Goal: Task Accomplishment & Management: Use online tool/utility

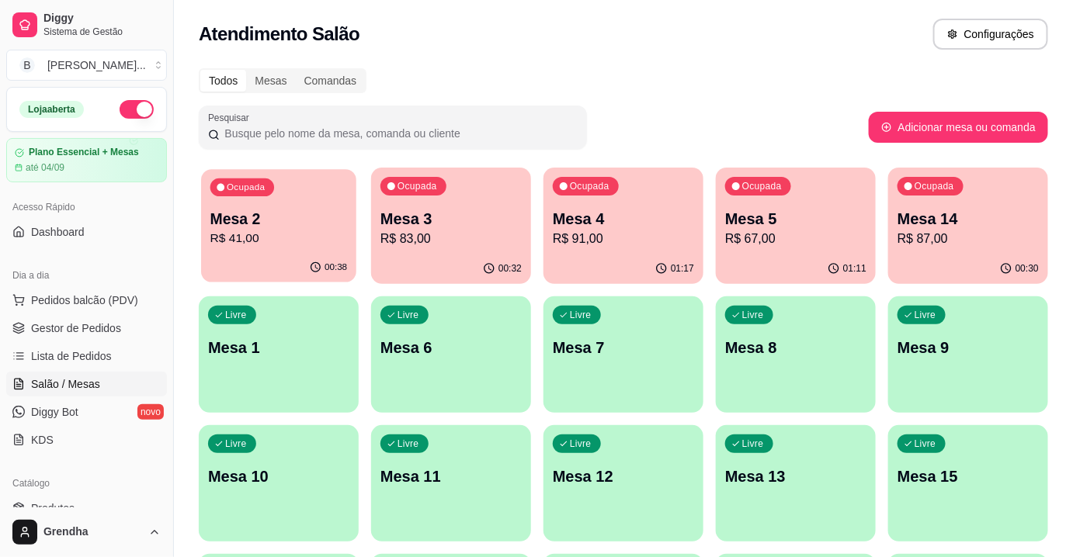
click at [279, 243] on p "R$ 41,00" at bounding box center [278, 239] width 137 height 18
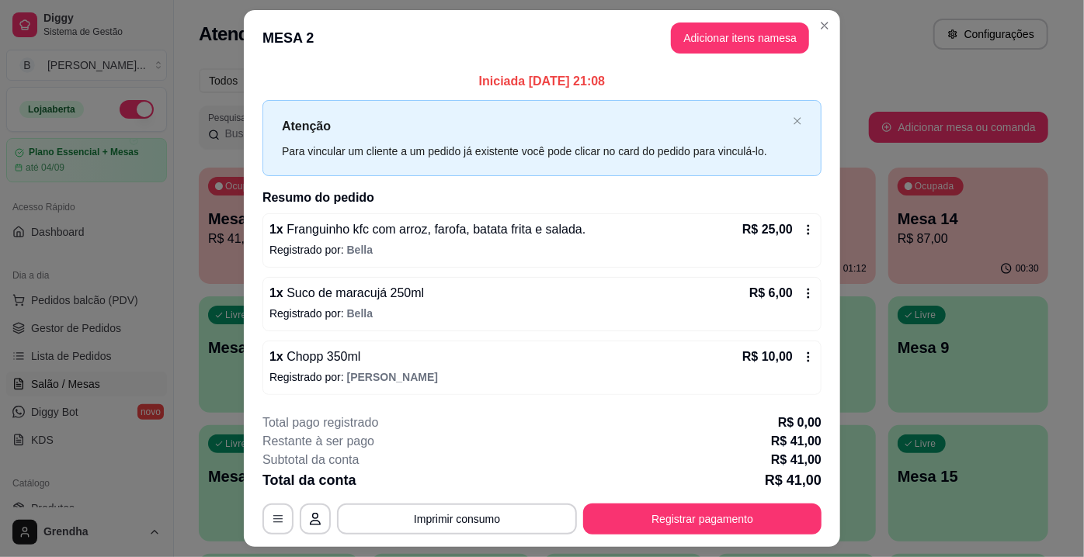
click at [806, 352] on icon at bounding box center [808, 357] width 12 height 12
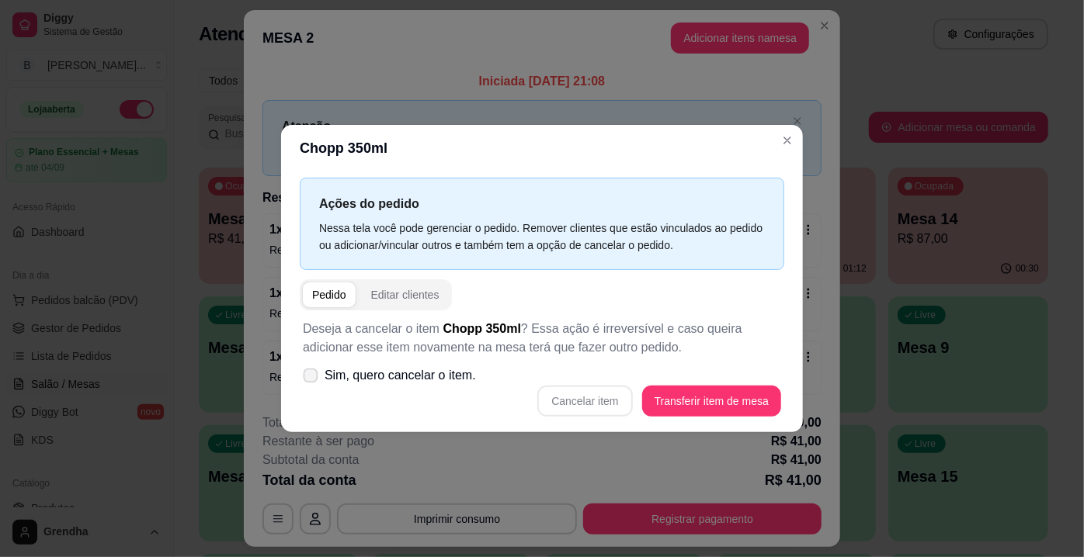
click at [304, 373] on icon at bounding box center [310, 375] width 12 height 9
click at [304, 379] on input "Sim, quero cancelar o item." at bounding box center [307, 384] width 10 height 10
checkbox input "true"
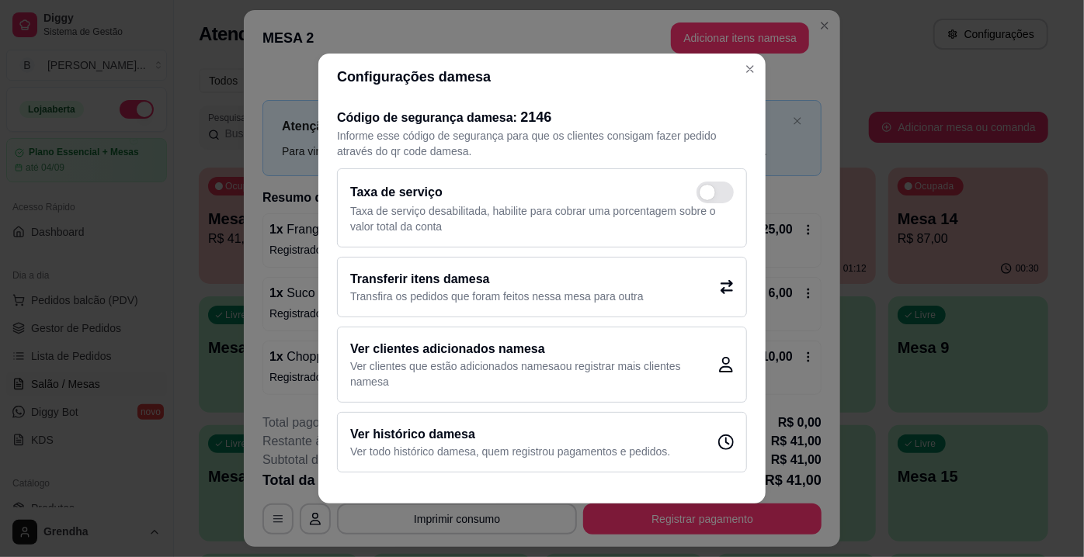
click at [490, 293] on p "Transfira os pedidos que foram feitos nessa mesa para outra" at bounding box center [496, 297] width 293 height 16
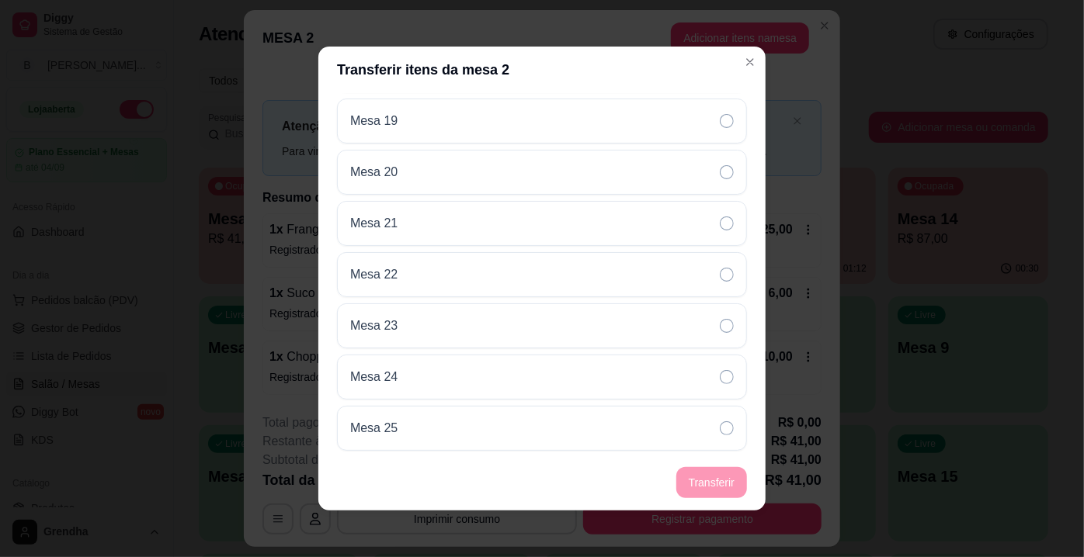
scroll to position [690, 0]
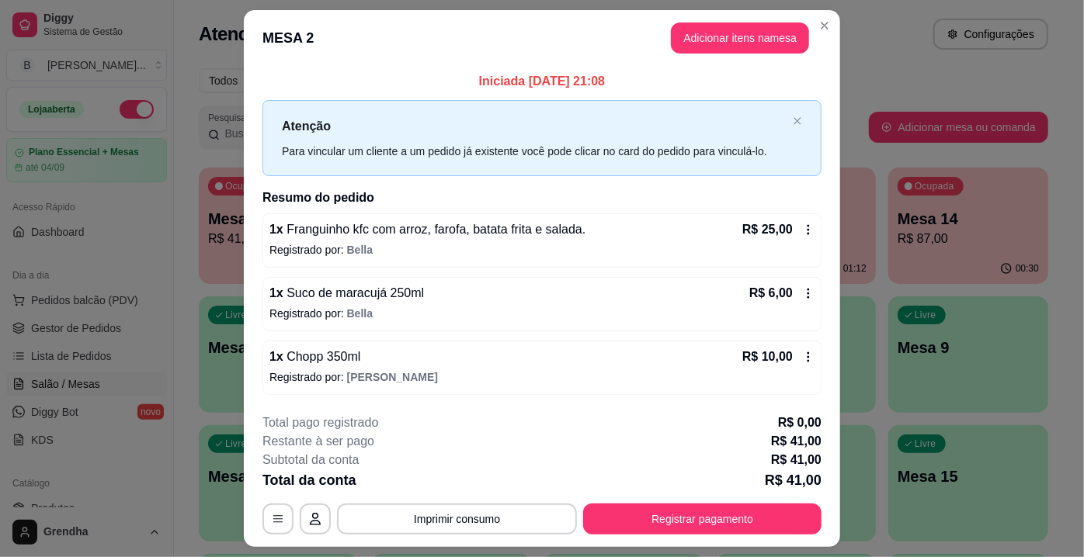
click at [806, 355] on icon at bounding box center [808, 357] width 12 height 12
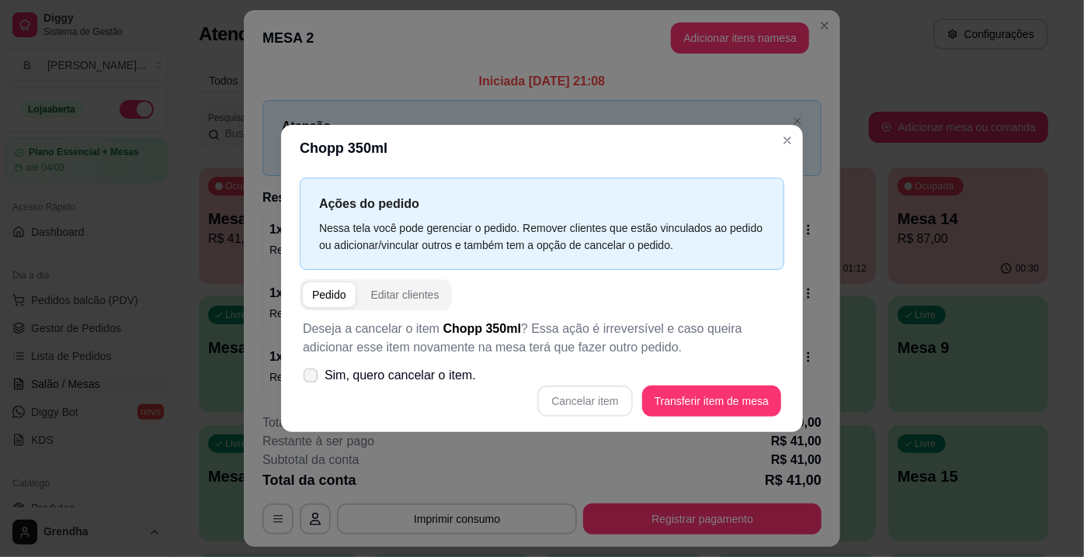
click at [306, 381] on span at bounding box center [310, 376] width 15 height 15
click at [306, 381] on input "Sim, quero cancelar o item." at bounding box center [307, 384] width 10 height 10
checkbox input "true"
click at [604, 397] on button "Cancelar item" at bounding box center [585, 402] width 92 height 30
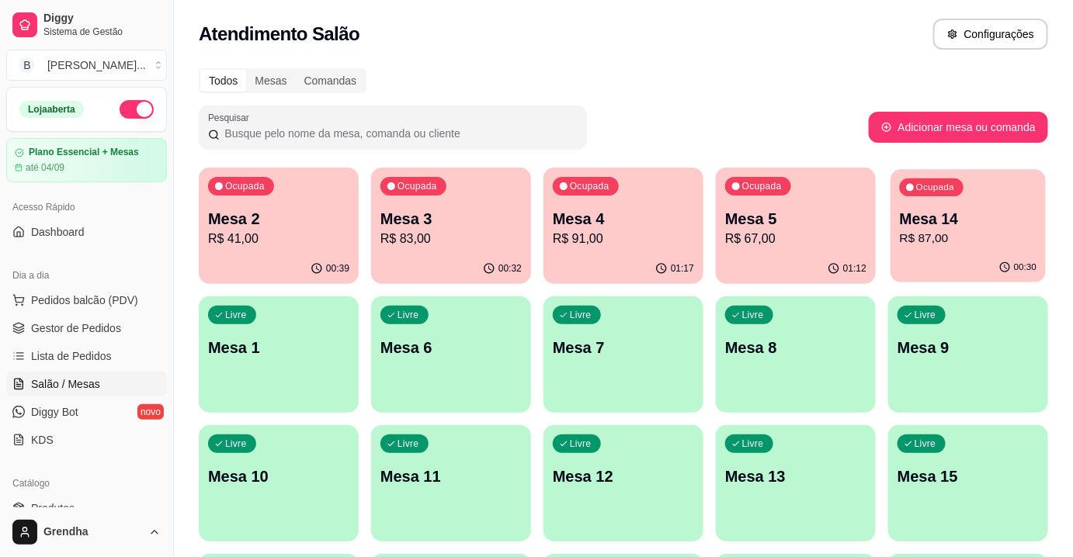
click at [976, 200] on div "Ocupada Mesa 14 R$ 87,00" at bounding box center [967, 211] width 155 height 84
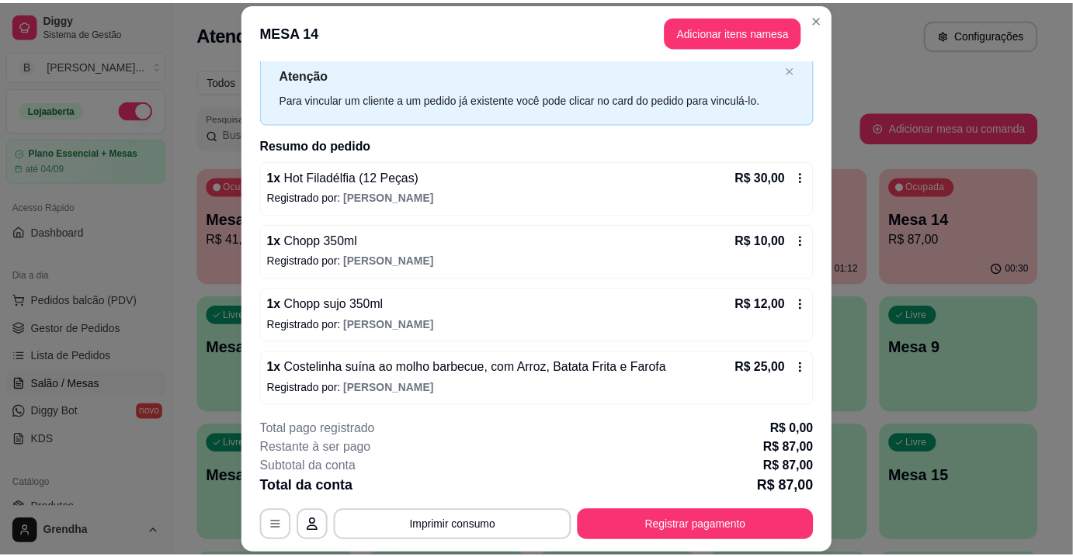
scroll to position [109, 0]
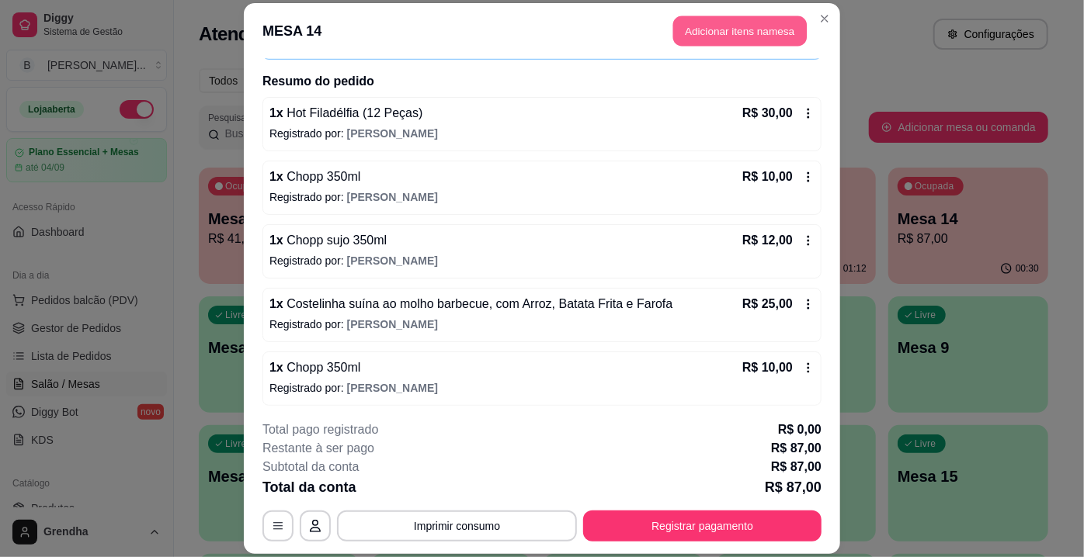
click at [710, 29] on button "Adicionar itens na mesa" at bounding box center [740, 31] width 134 height 30
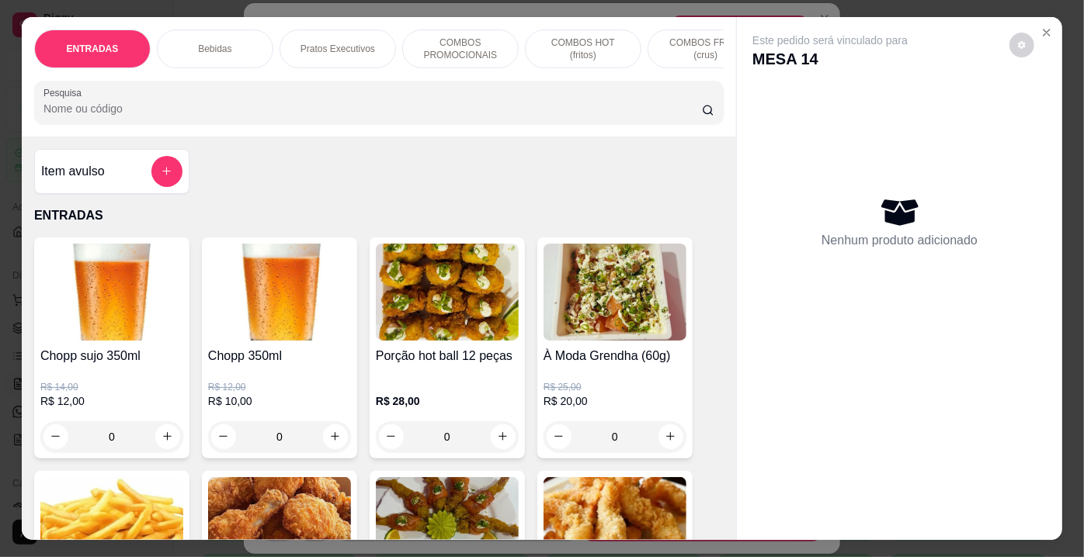
click at [231, 338] on img at bounding box center [279, 292] width 143 height 97
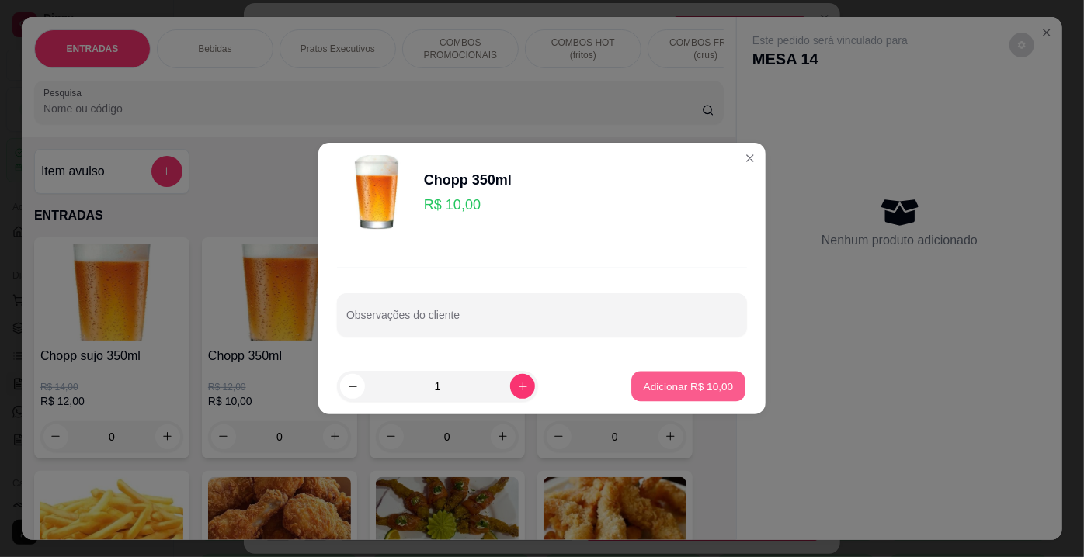
click at [654, 388] on p "Adicionar R$ 10,00" at bounding box center [688, 386] width 90 height 15
type input "1"
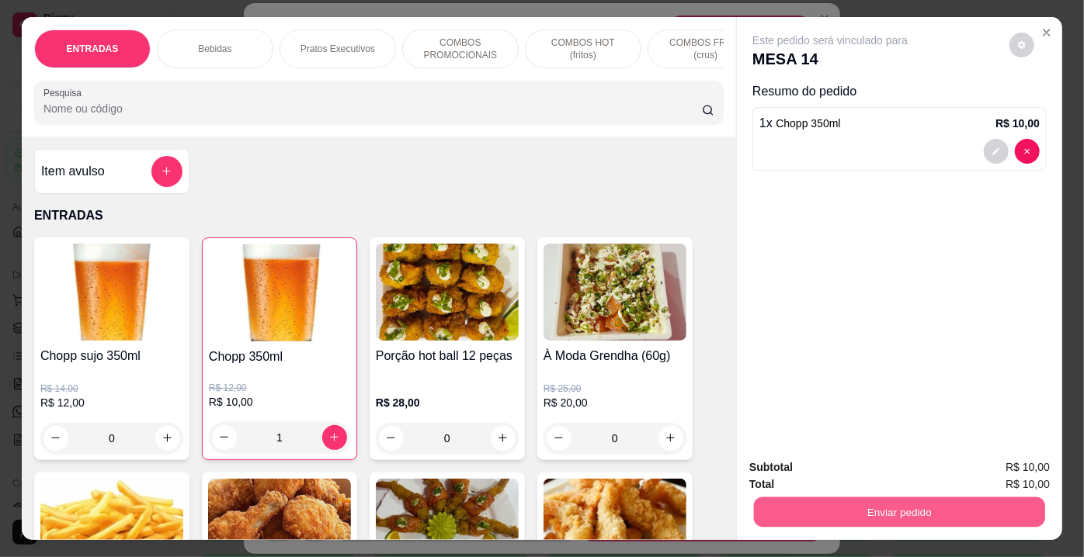
click at [942, 498] on button "Enviar pedido" at bounding box center [899, 513] width 291 height 30
click at [985, 467] on button "Sim, quero registrar" at bounding box center [996, 469] width 112 height 29
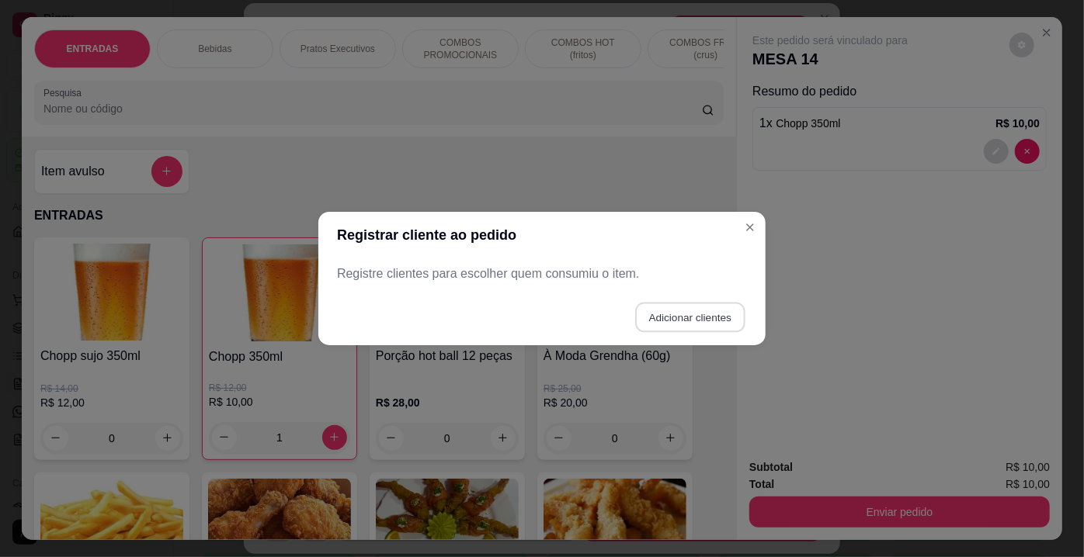
click at [719, 317] on button "Adicionar clientes" at bounding box center [689, 318] width 109 height 30
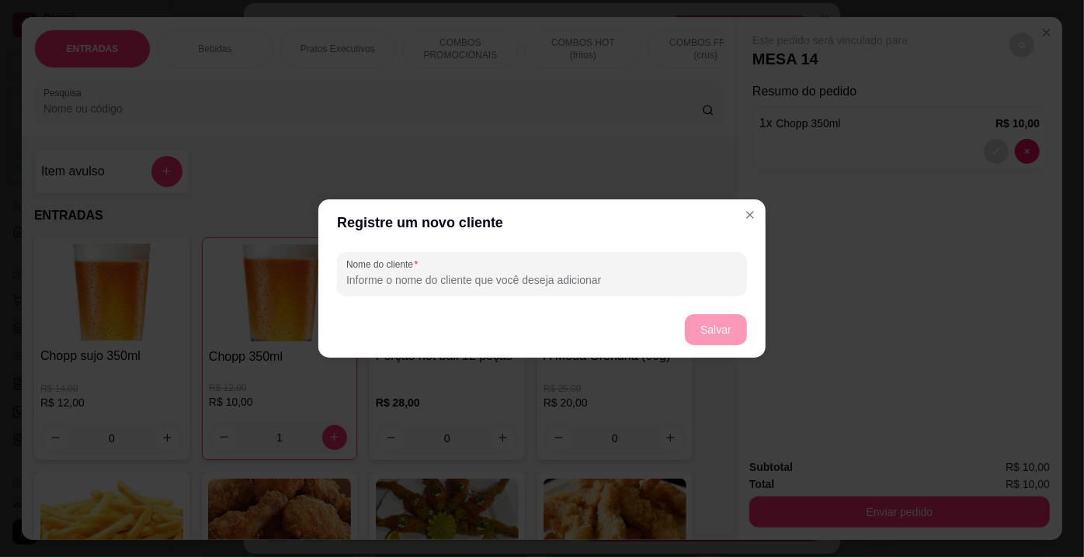
click at [402, 284] on input "Nome do cliente" at bounding box center [541, 280] width 391 height 16
type input "moço"
click at [727, 321] on button "Salvar" at bounding box center [715, 330] width 61 height 30
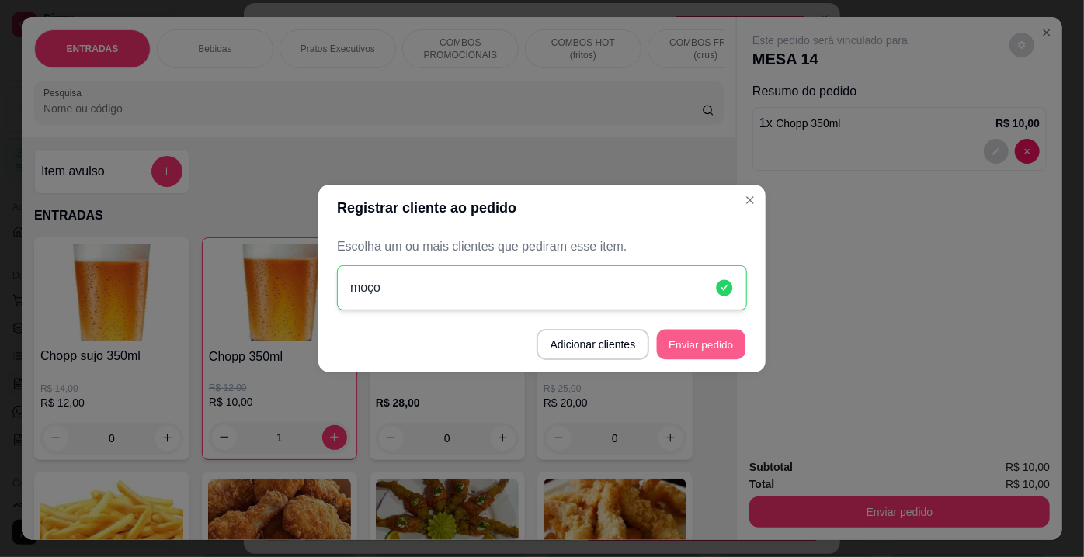
click at [730, 345] on button "Enviar pedido" at bounding box center [701, 345] width 88 height 30
